Goal: Task Accomplishment & Management: Use online tool/utility

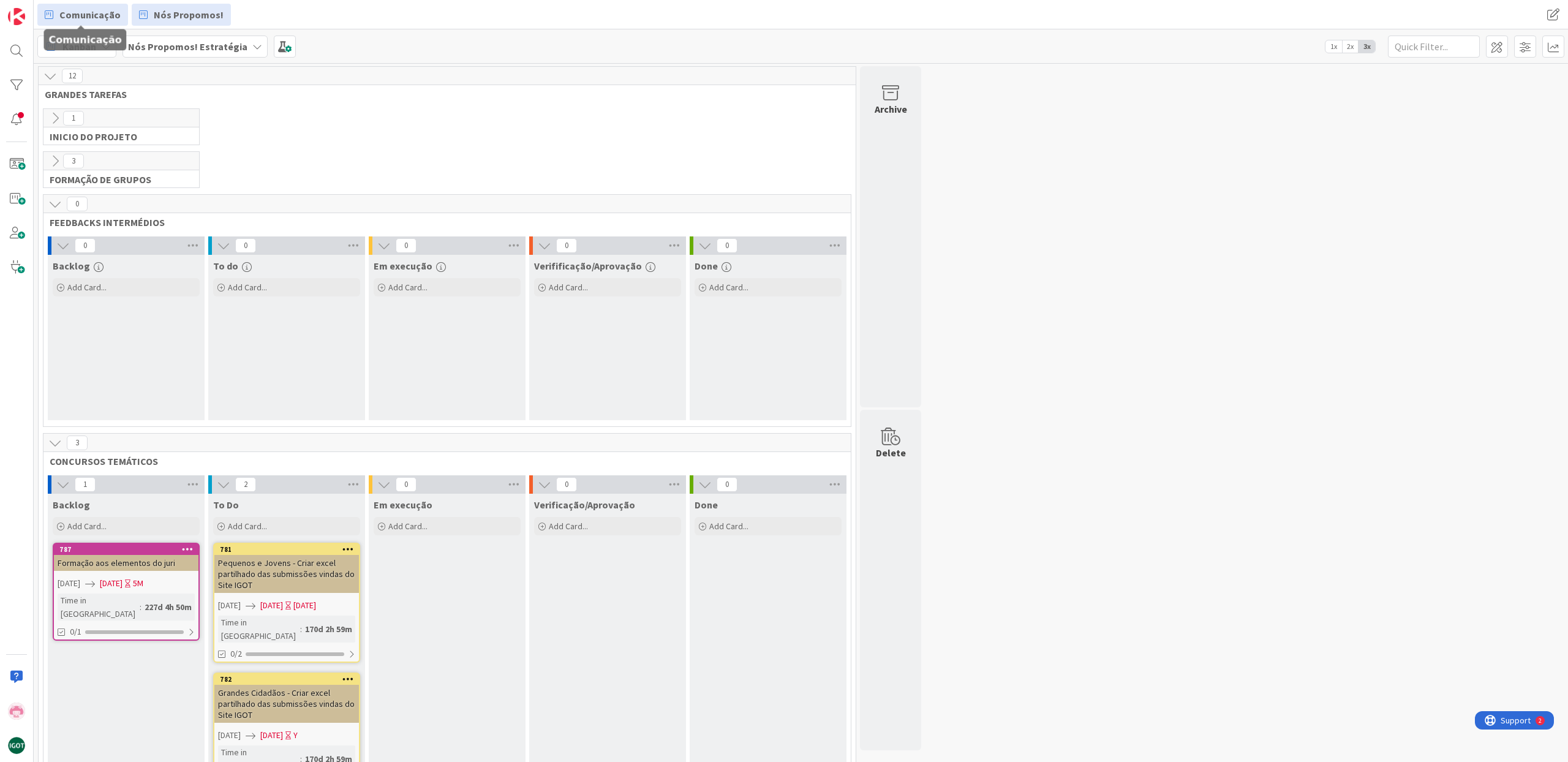
click at [91, 15] on span "Comunicação" at bounding box center [90, 14] width 61 height 15
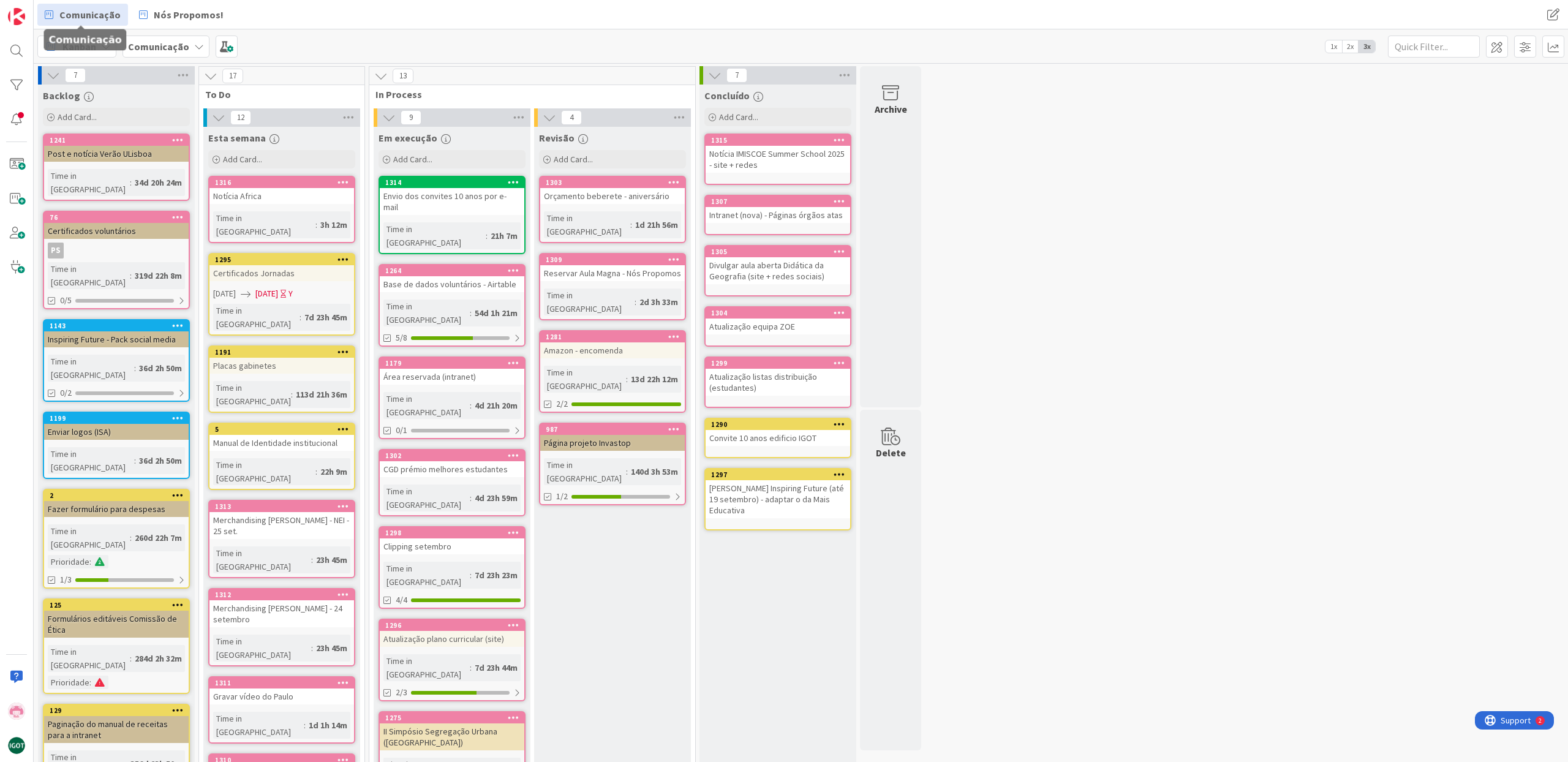
click at [115, 17] on span "Comunicação" at bounding box center [90, 14] width 61 height 15
drag, startPoint x: 299, startPoint y: 36, endPoint x: 129, endPoint y: 41, distance: 170.1
click at [298, 36] on div "Kanban Comunicação 1x 2x 3x" at bounding box center [800, 46] width 1534 height 34
click at [77, 47] on span "Kanban" at bounding box center [79, 46] width 34 height 15
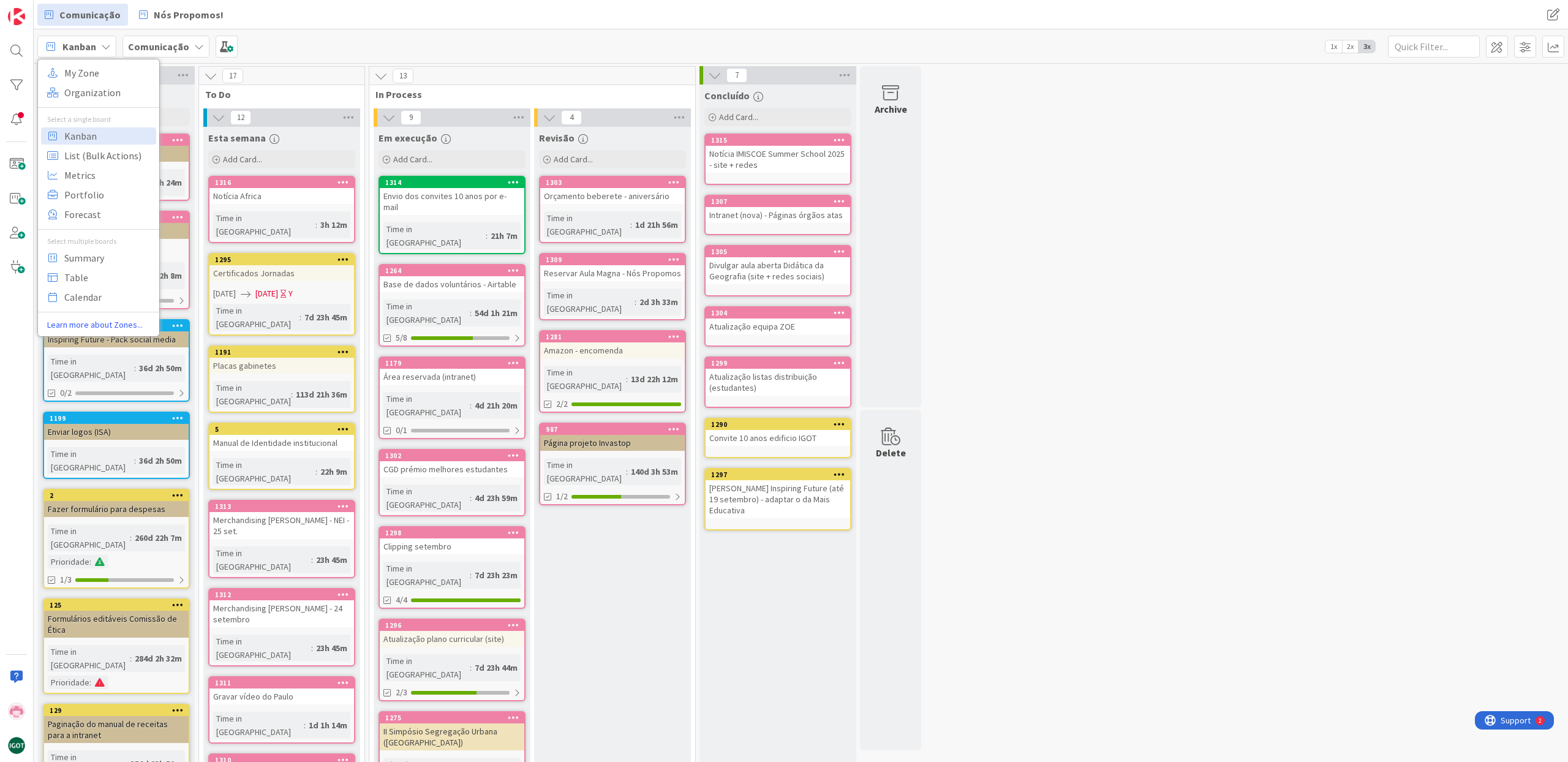
drag, startPoint x: 328, startPoint y: 29, endPoint x: 243, endPoint y: 36, distance: 85.3
click at [327, 29] on div "Kanban My Zone Organization Select a single board Kanban List (Bulk Actions) Me…" at bounding box center [800, 46] width 1534 height 34
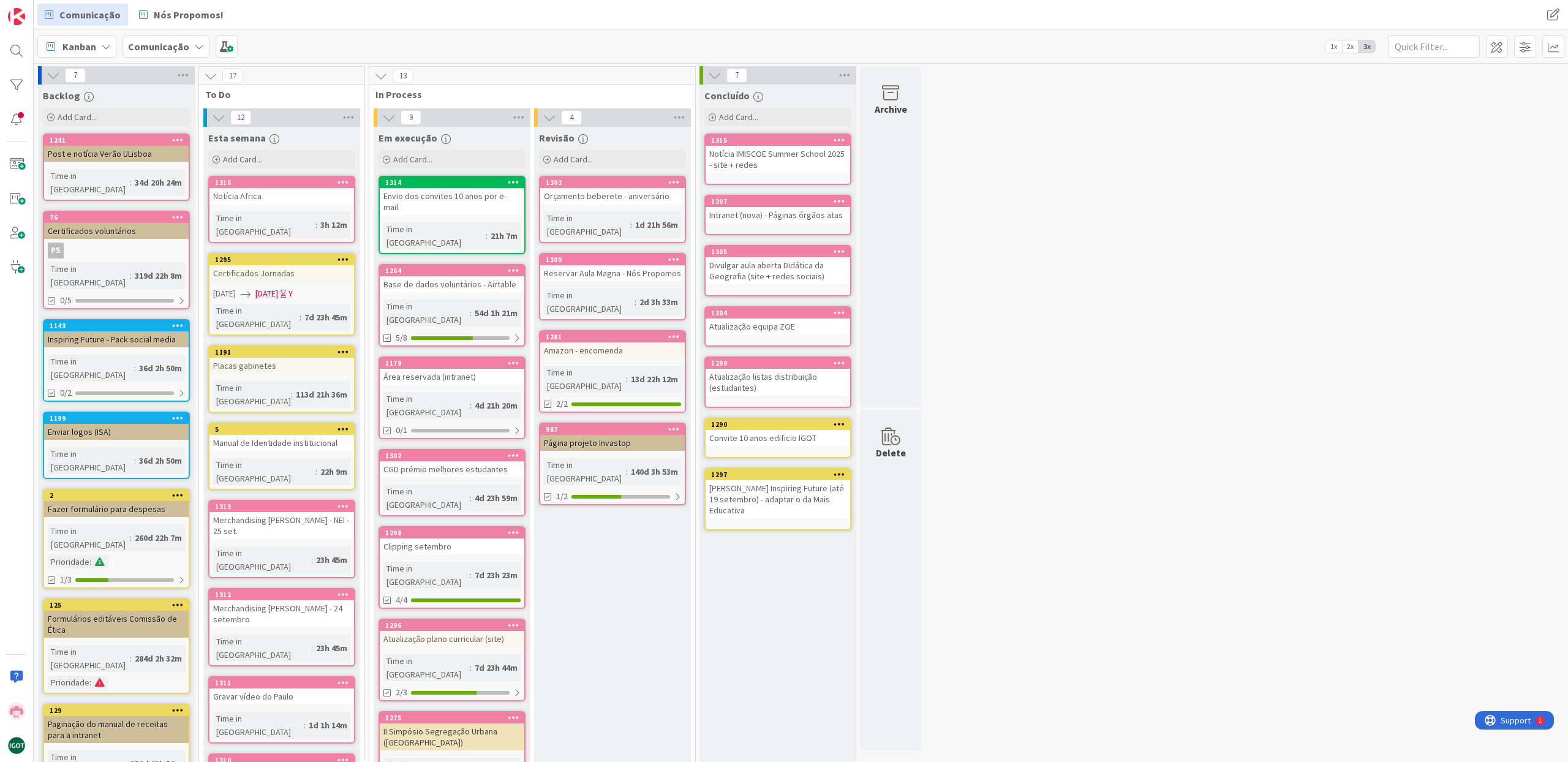
click at [194, 46] on icon at bounding box center [199, 46] width 9 height 9
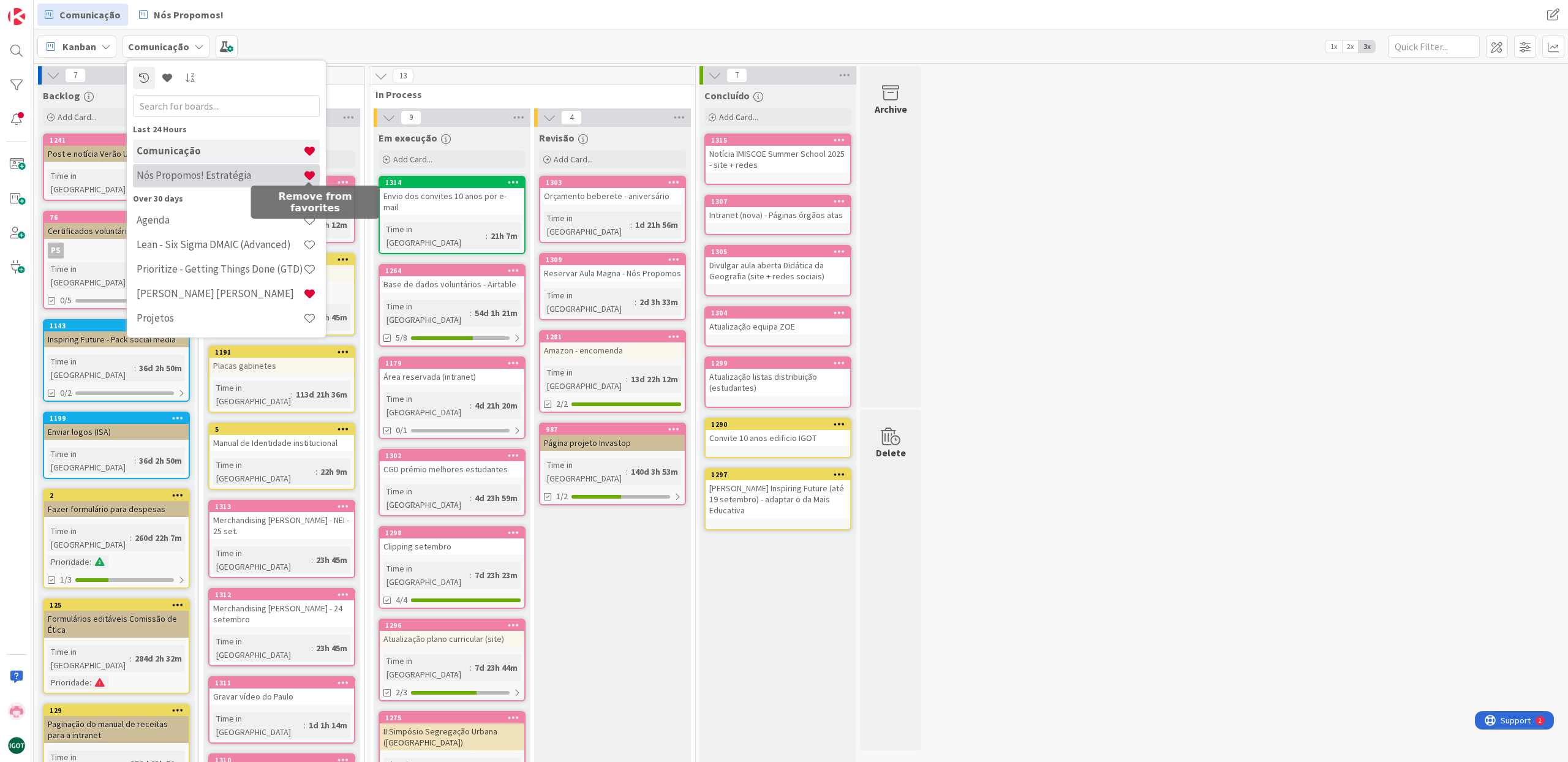
click at [307, 176] on span at bounding box center [310, 175] width 13 height 13
click at [225, 154] on h4 "Comunicação" at bounding box center [220, 151] width 167 height 13
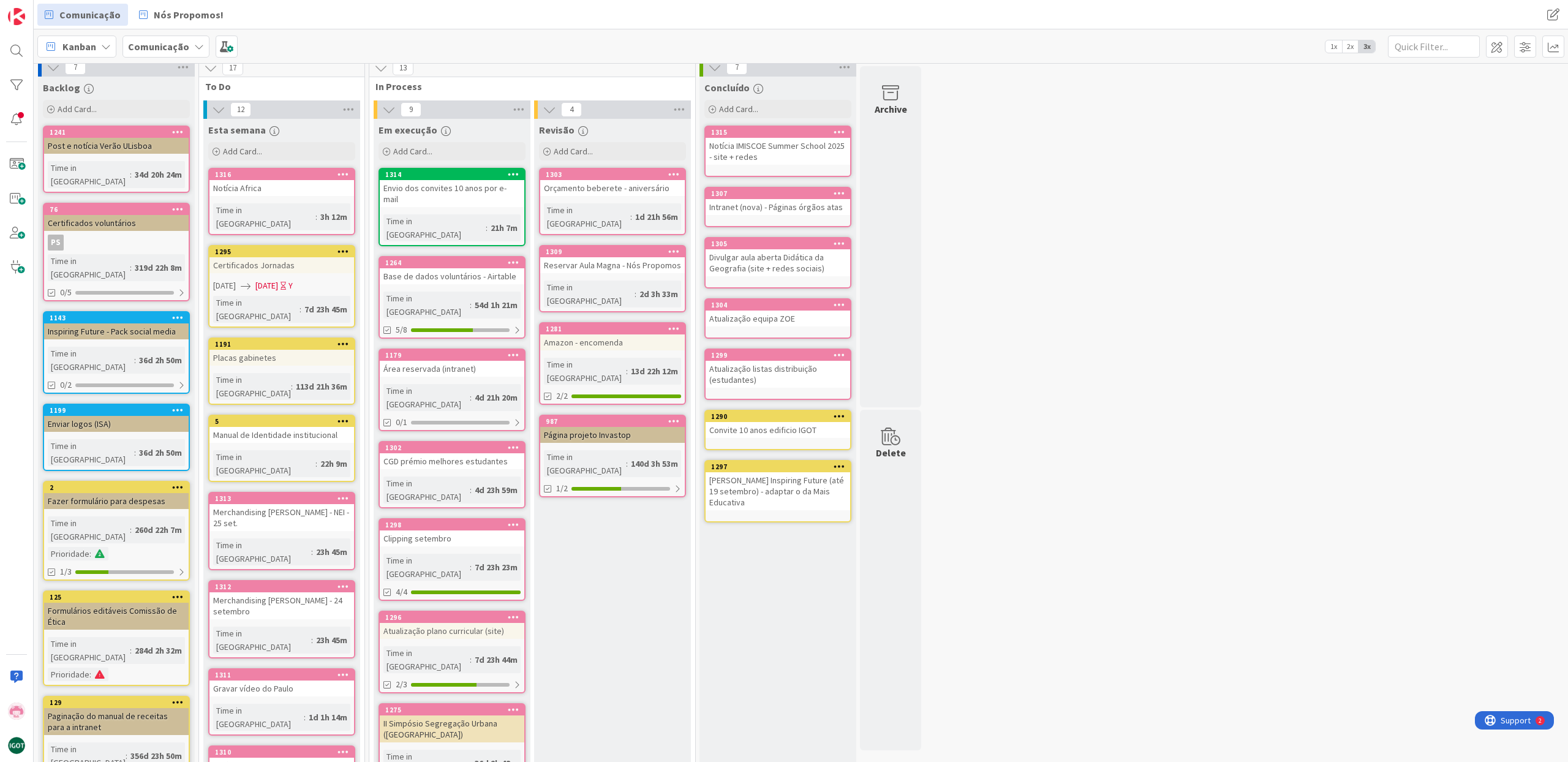
scroll to position [9, 0]
click at [446, 151] on div "Add Card..." at bounding box center [452, 149] width 147 height 18
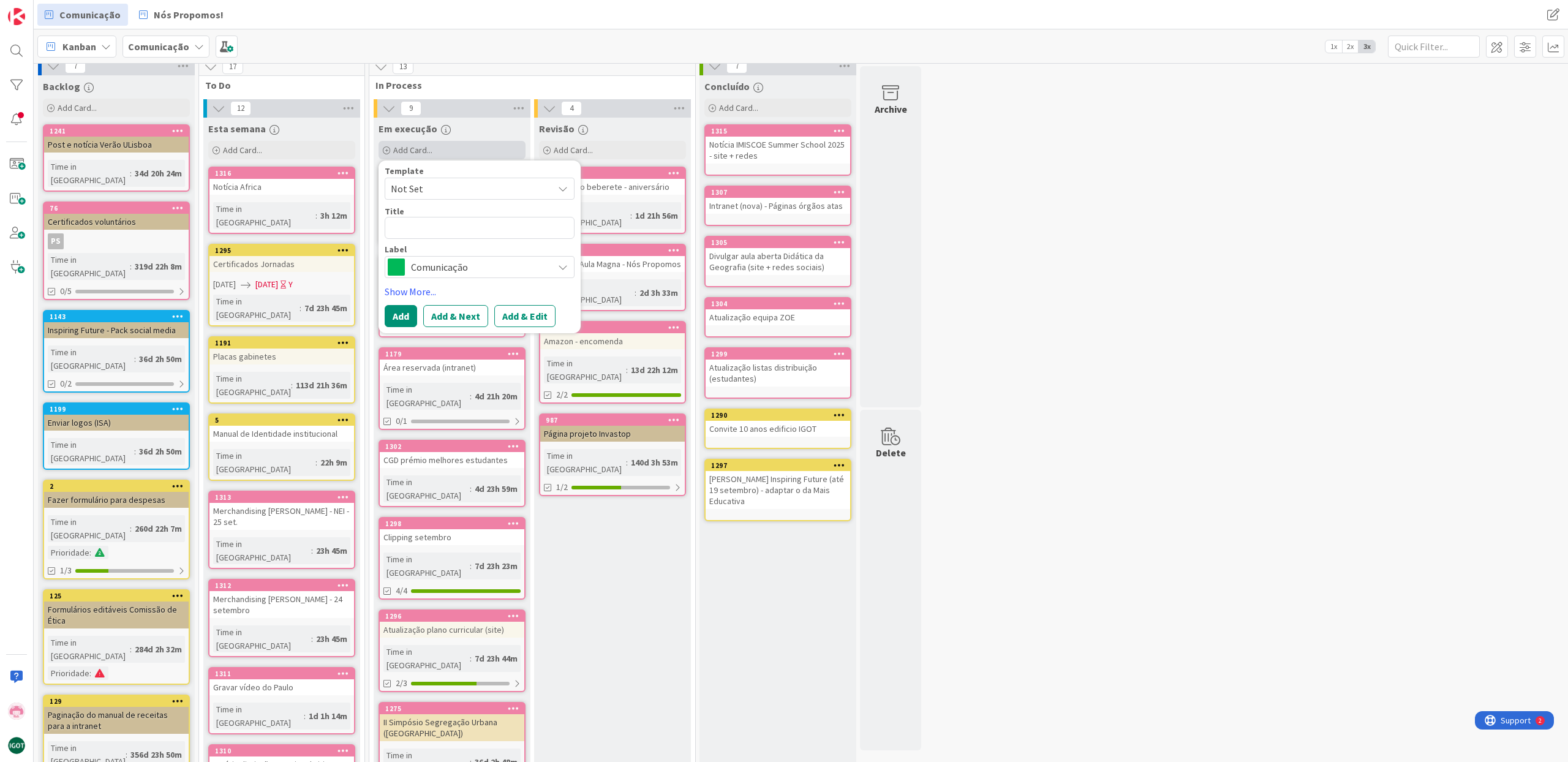
type textarea "x"
type textarea "I"
type textarea "x"
type textarea "IG"
type textarea "x"
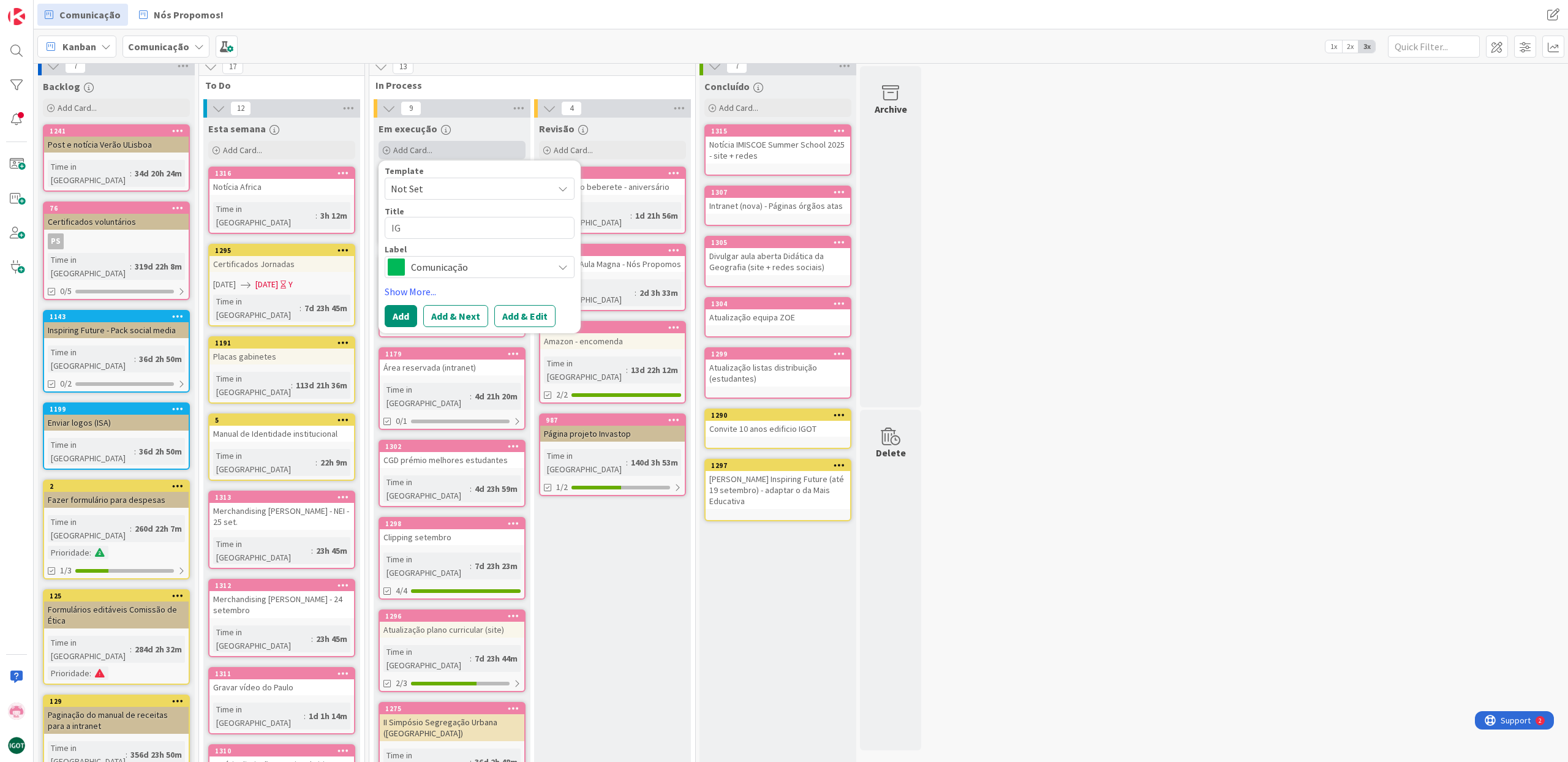
type textarea "IGO"
type textarea "x"
type textarea "IGOT"
click at [478, 75] on div "13" at bounding box center [532, 66] width 326 height 18
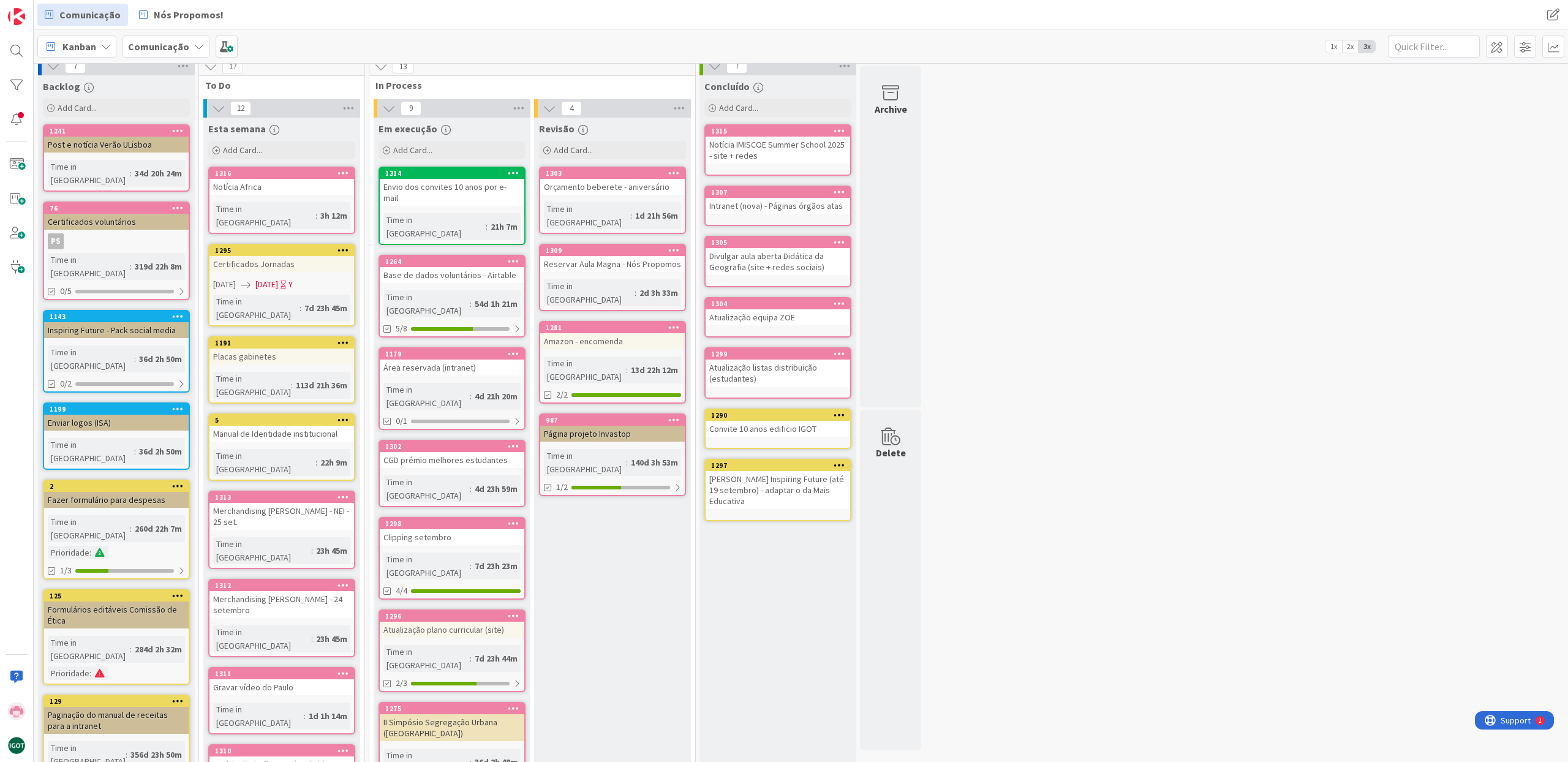
click at [460, 191] on div "Envio dos convites 10 anos por e-mail" at bounding box center [452, 192] width 145 height 27
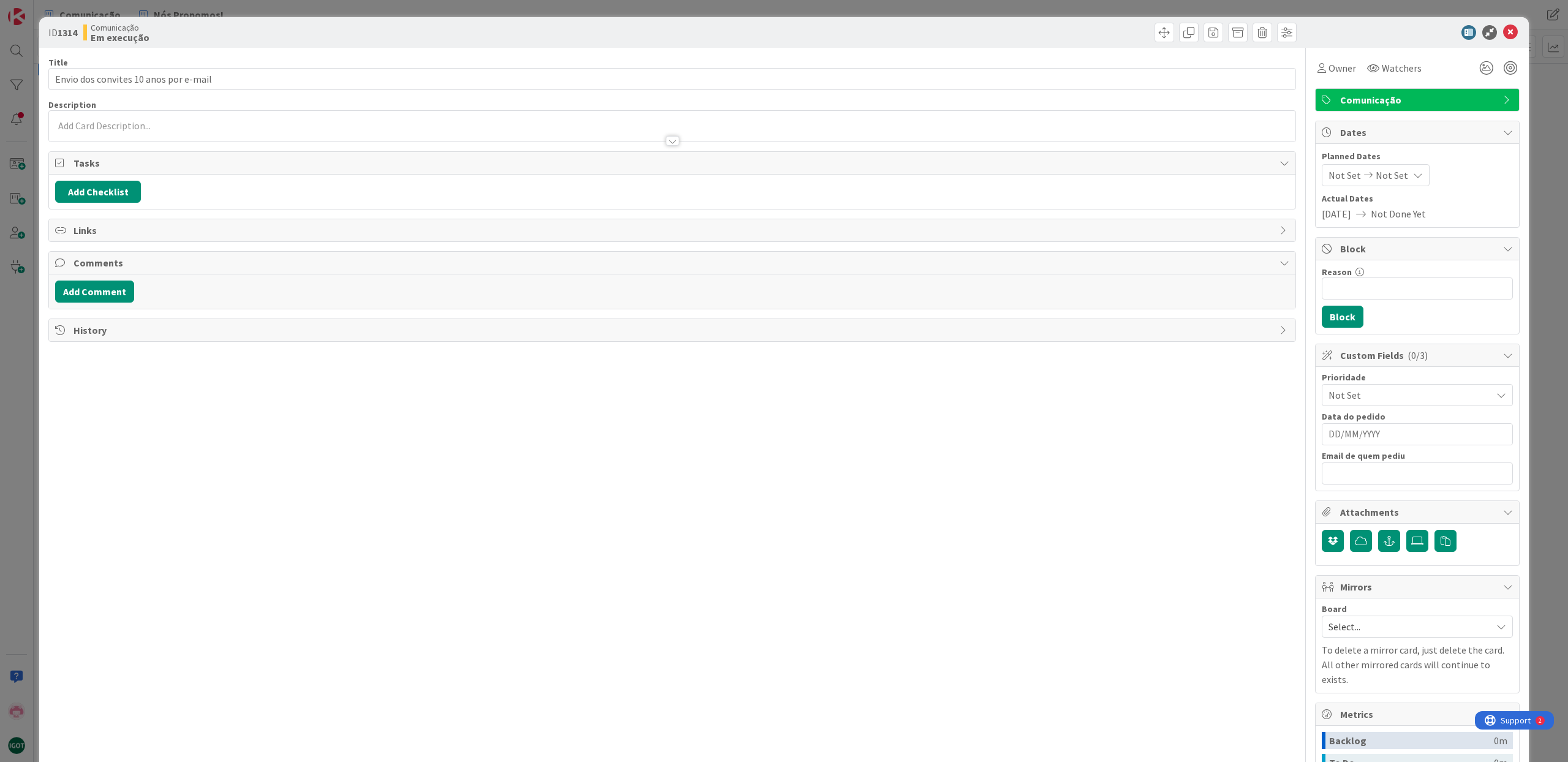
type textarea "x"
click at [110, 193] on button "Add Checklist" at bounding box center [97, 192] width 86 height 22
type input "IGOT TV"
click at [82, 283] on button "Add" at bounding box center [77, 279] width 32 height 22
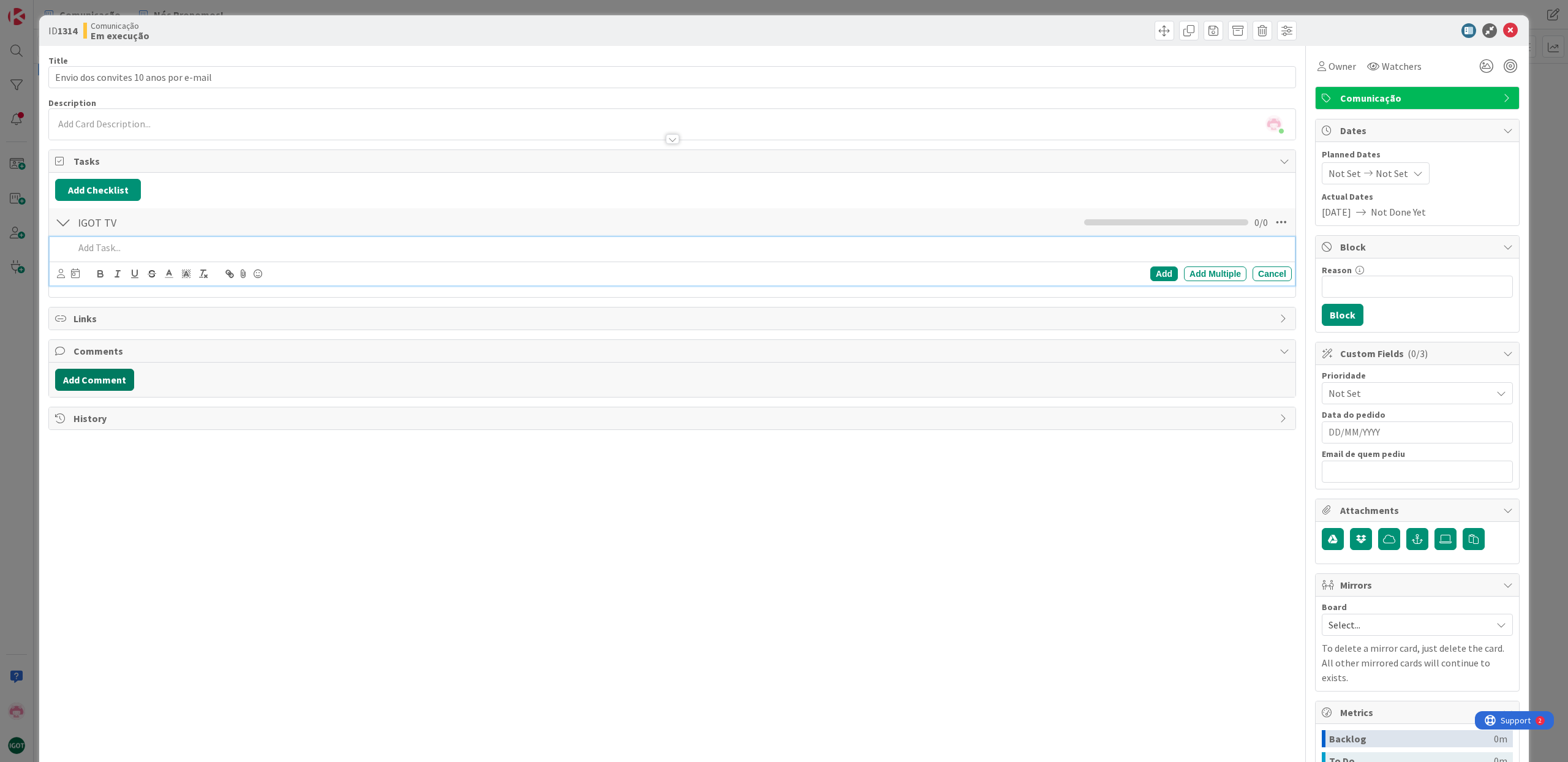
type textarea "x"
click at [65, 273] on icon at bounding box center [61, 274] width 8 height 9
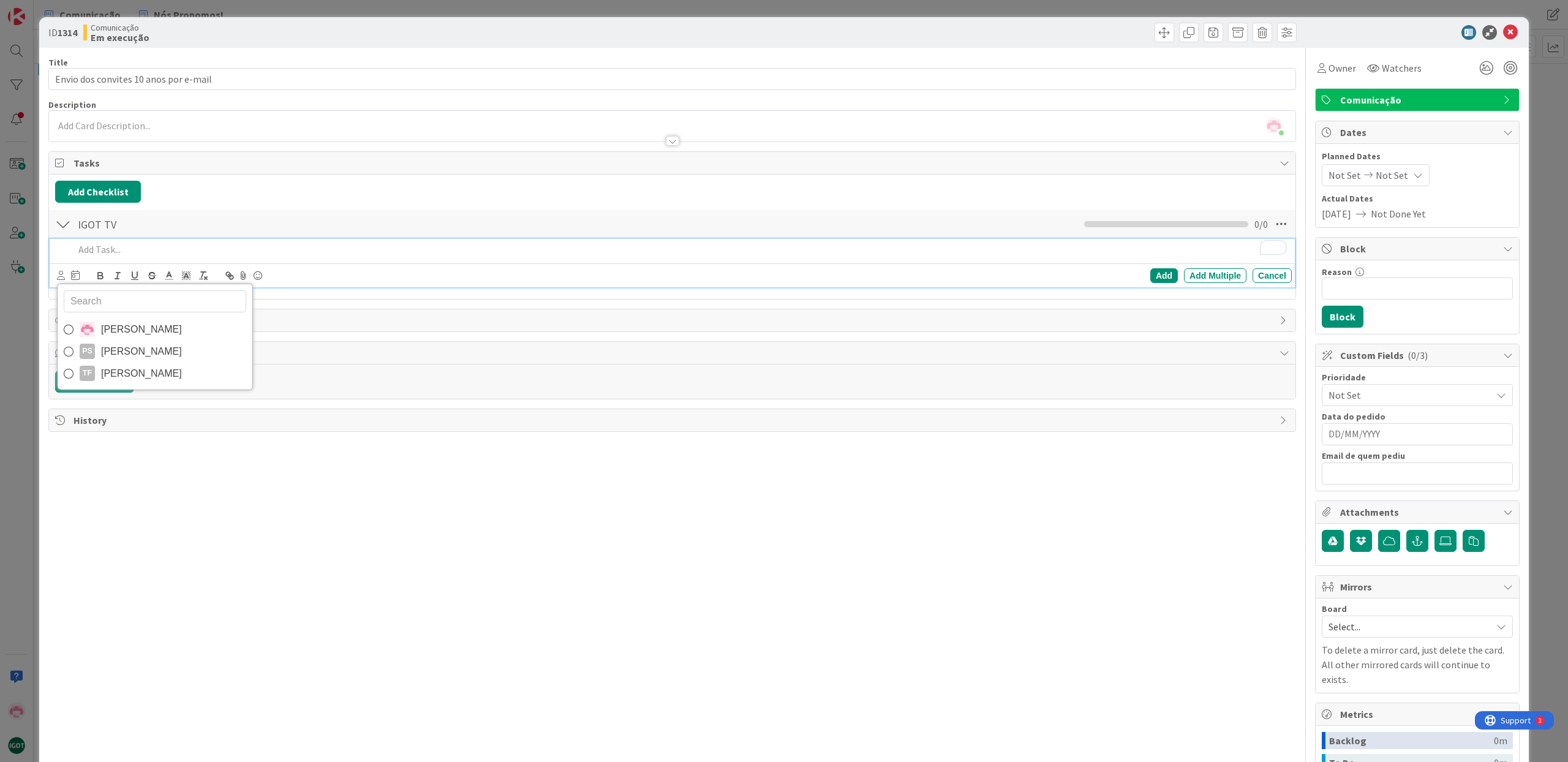
scroll to position [2, 0]
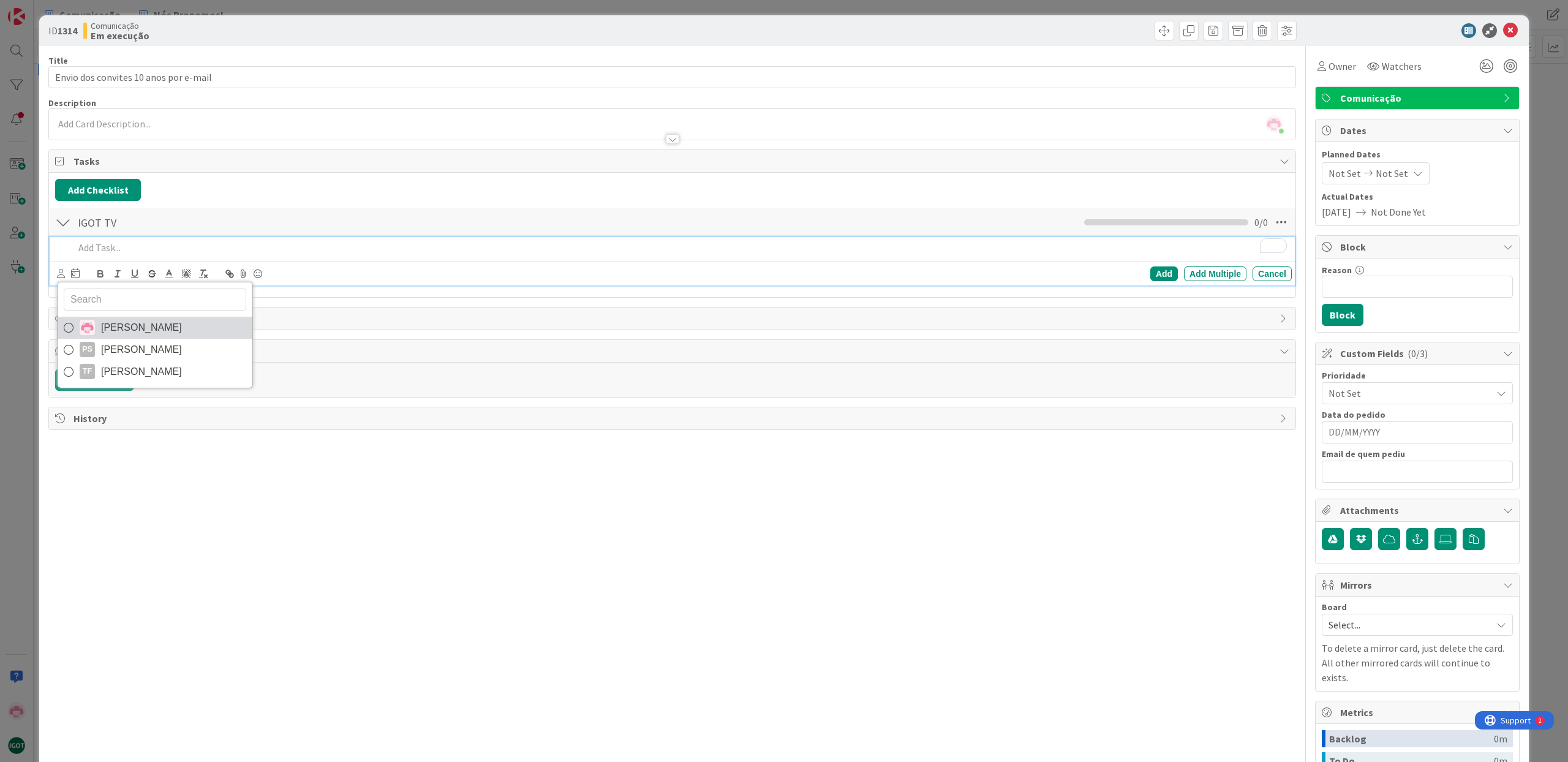
click at [140, 333] on span "Maria Raimundo" at bounding box center [141, 327] width 81 height 18
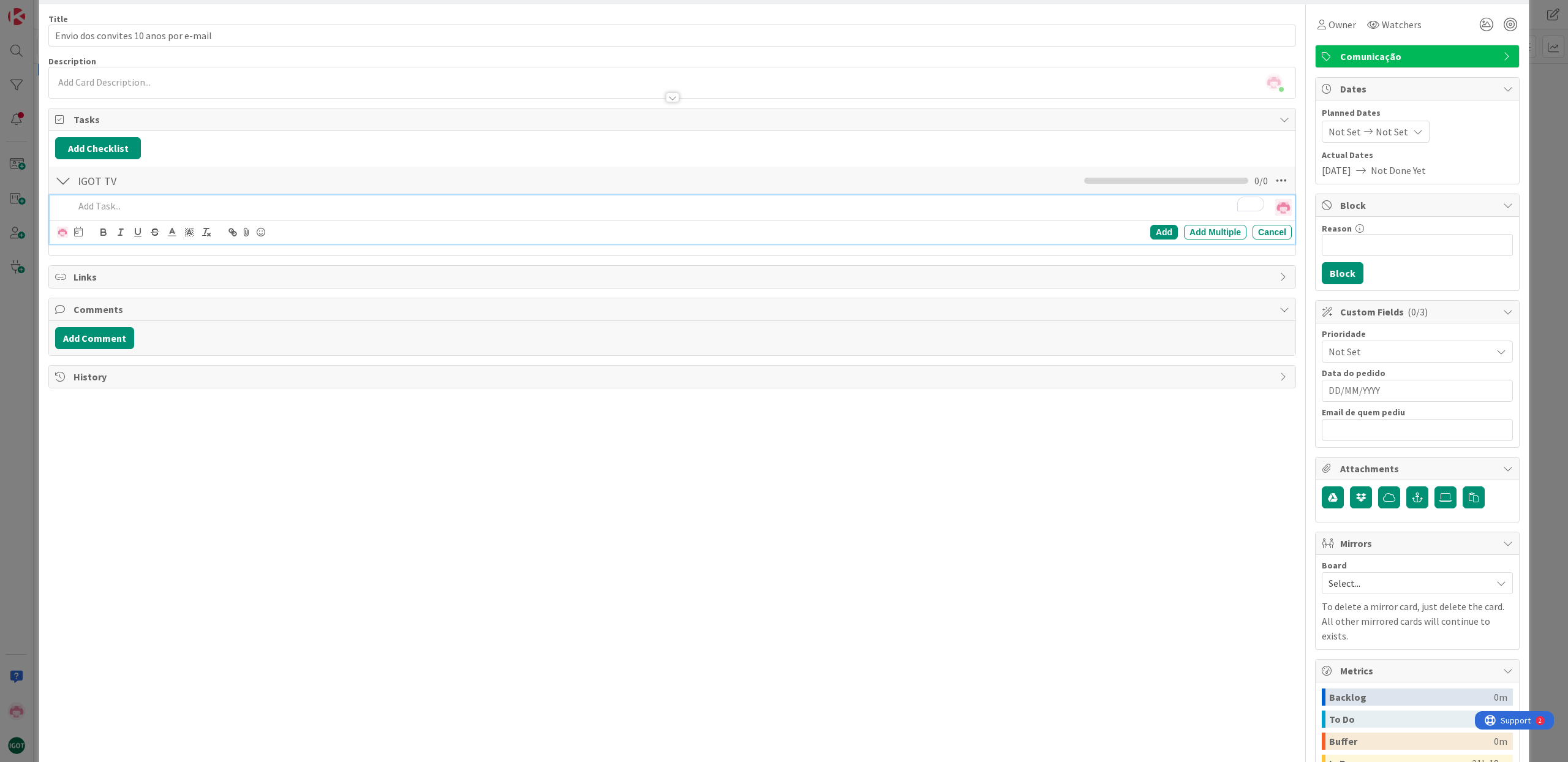
scroll to position [45, 0]
click at [115, 203] on p "To enrich screen reader interactions, please activate Accessibility in Grammarl…" at bounding box center [669, 205] width 1190 height 14
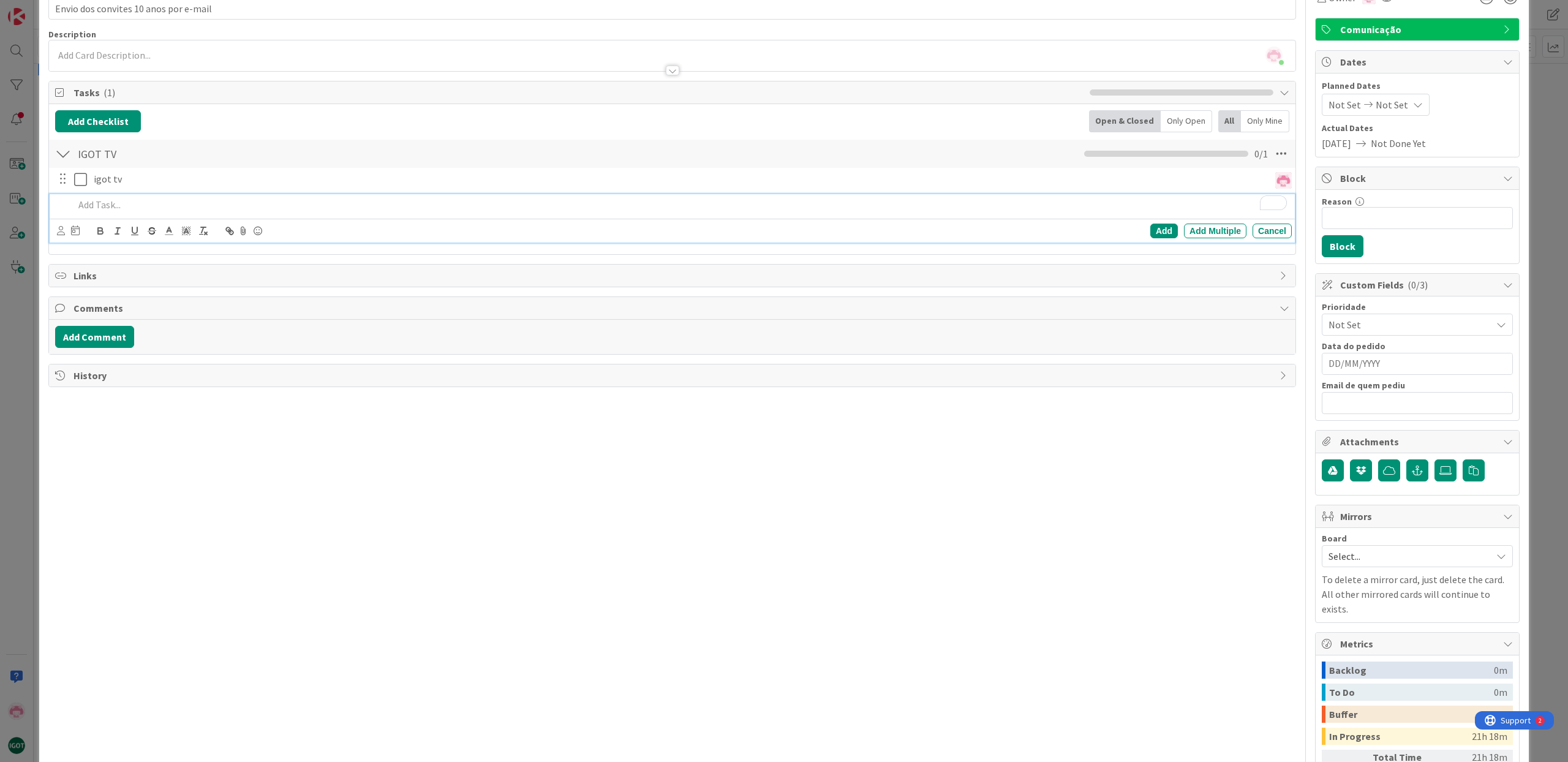
click at [416, 416] on div "Title 37 / 128 Envio dos convites 10 anos por e-mail Description Maria Raimundo…" at bounding box center [672, 420] width 1247 height 887
click at [62, 154] on div at bounding box center [63, 154] width 16 height 22
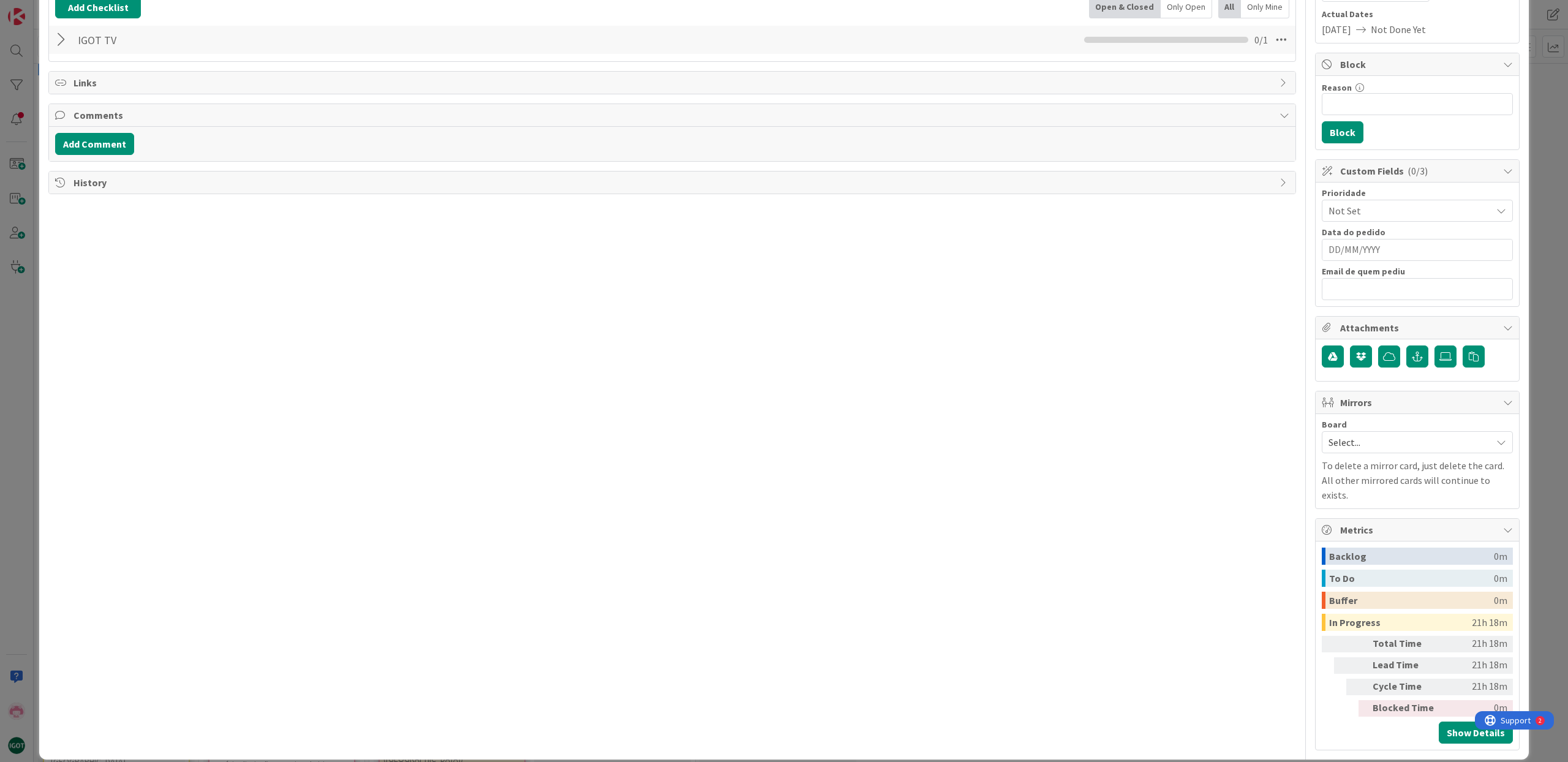
scroll to position [0, 0]
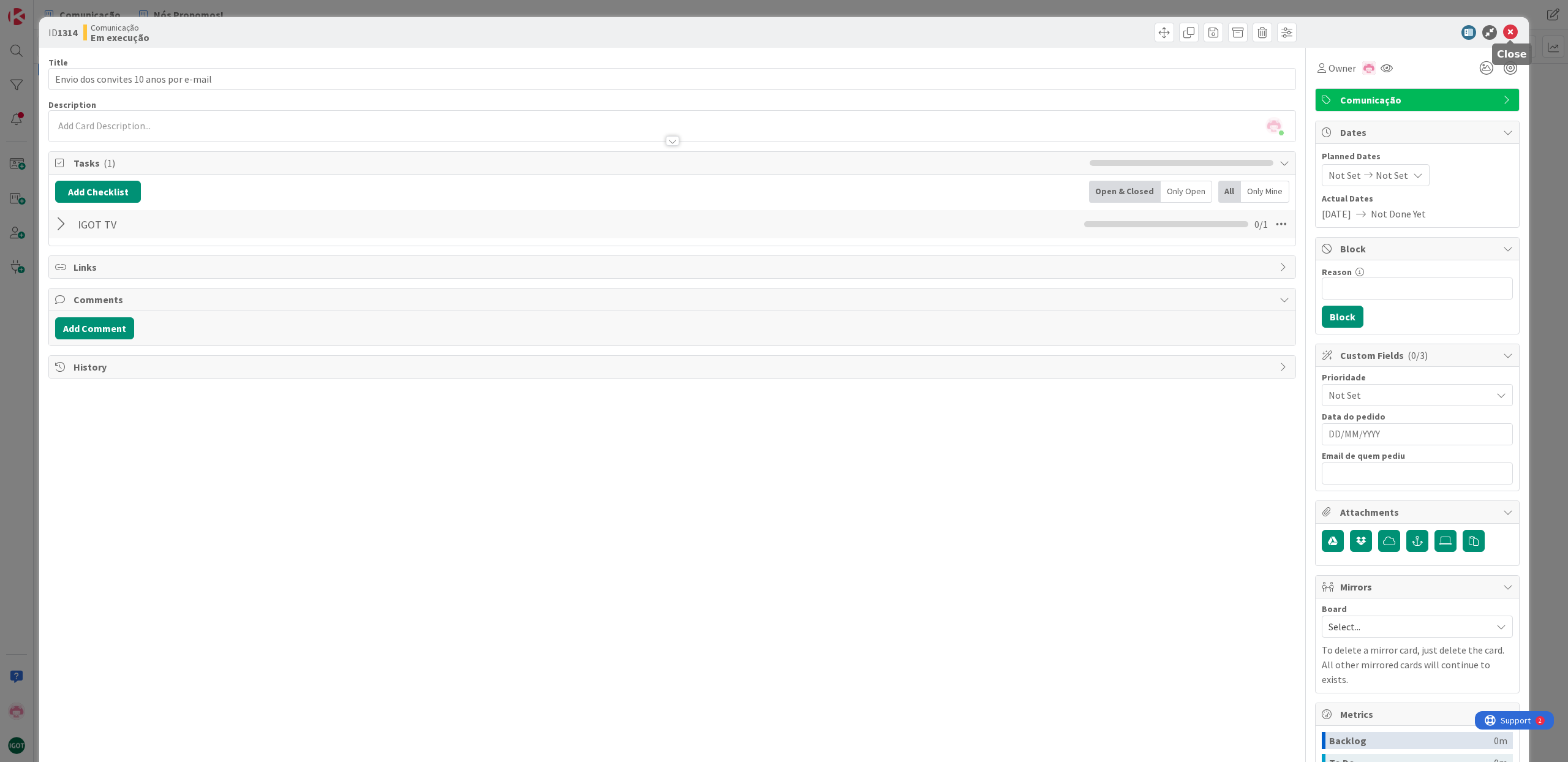
click at [1511, 33] on icon at bounding box center [1510, 32] width 15 height 15
type textarea "x"
